Goal: Task Accomplishment & Management: Use online tool/utility

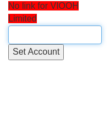
click at [21, 32] on input "text" at bounding box center [55, 34] width 94 height 19
paste input "VIOO001"
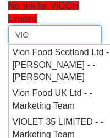
click at [50, 35] on input "VIO" at bounding box center [55, 34] width 94 height 19
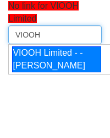
click at [39, 67] on div "VIOOH Limited - - Jack Guppy" at bounding box center [56, 59] width 89 height 26
type input "VIOOH Limited - - Jack Guppy"
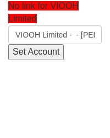
click at [23, 48] on input "Set Account" at bounding box center [36, 52] width 56 height 16
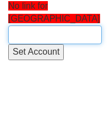
click at [34, 36] on input "text" at bounding box center [55, 34] width 94 height 19
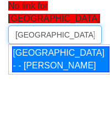
click at [46, 62] on div "[GEOGRAPHIC_DATA] - - [PERSON_NAME]" at bounding box center [60, 59] width 97 height 26
type input "Malden Oaks - - Suzie Monk"
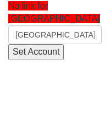
click at [36, 53] on input "Set Account" at bounding box center [36, 52] width 56 height 16
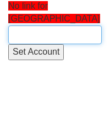
click at [47, 35] on input "text" at bounding box center [55, 34] width 94 height 19
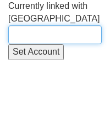
click at [47, 35] on input "text" at bounding box center [55, 34] width 94 height 19
